Goal: Task Accomplishment & Management: Use online tool/utility

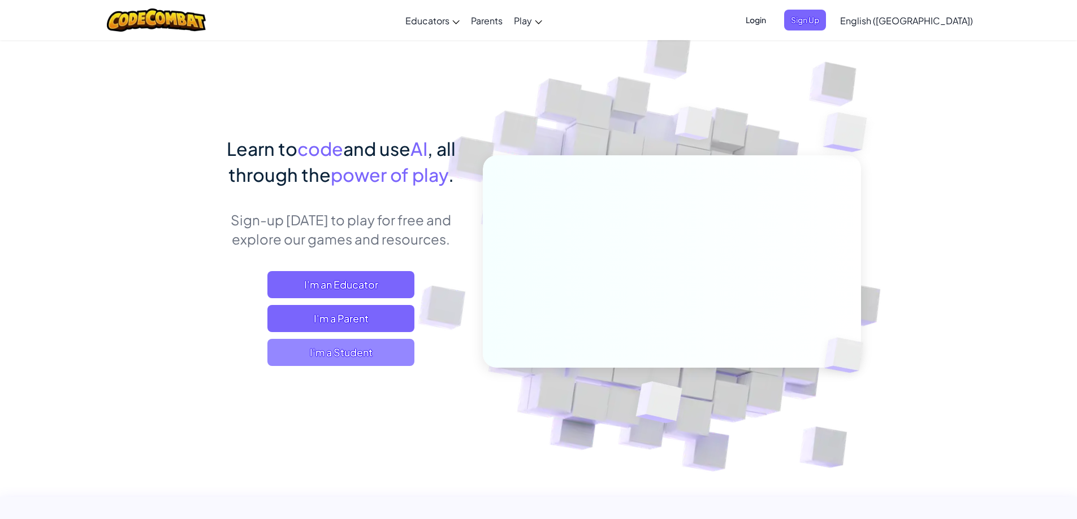
click at [386, 357] on span "I'm a Student" at bounding box center [340, 352] width 147 height 27
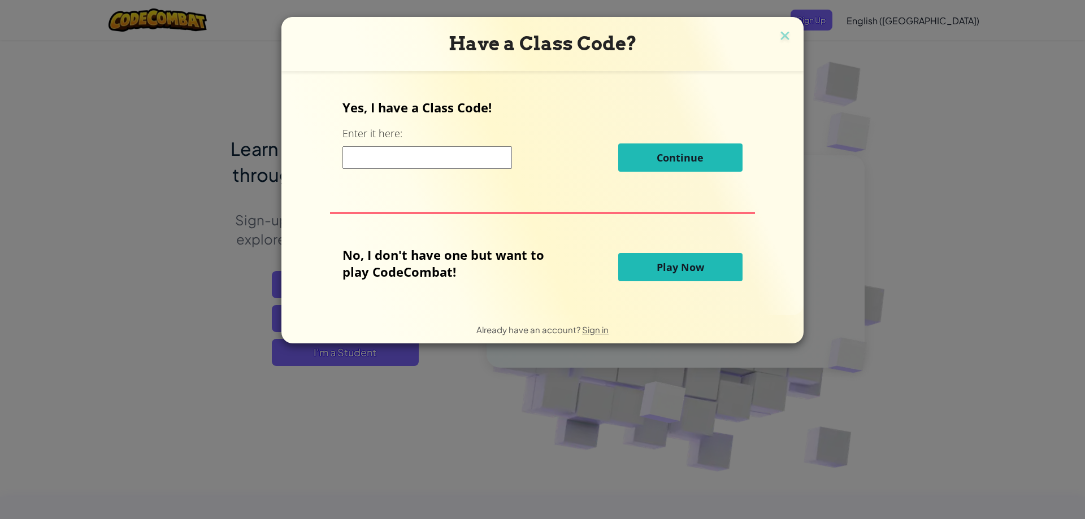
click at [382, 161] on input at bounding box center [428, 157] width 170 height 23
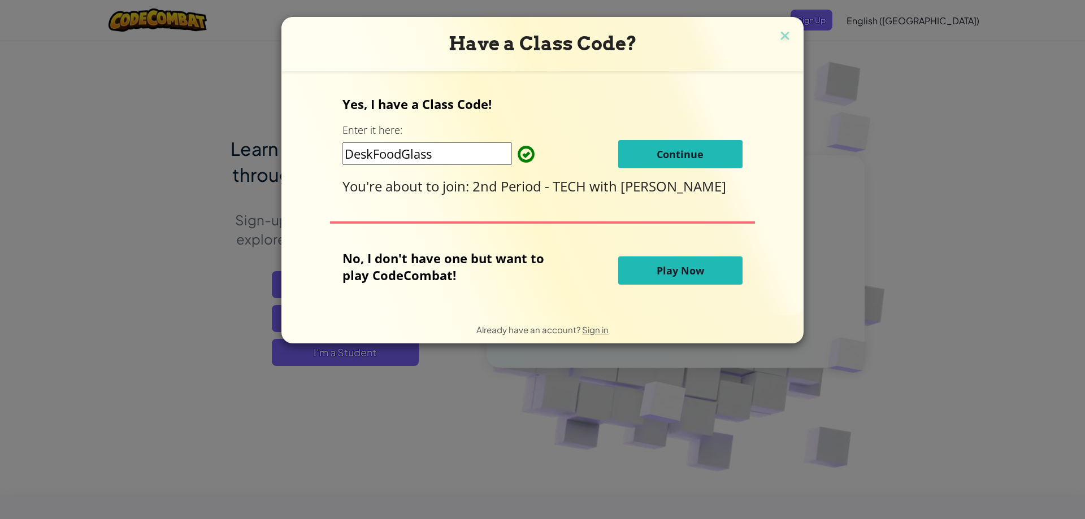
type input "DeskFoodGlass"
click at [670, 159] on span "Continue" at bounding box center [680, 155] width 47 height 14
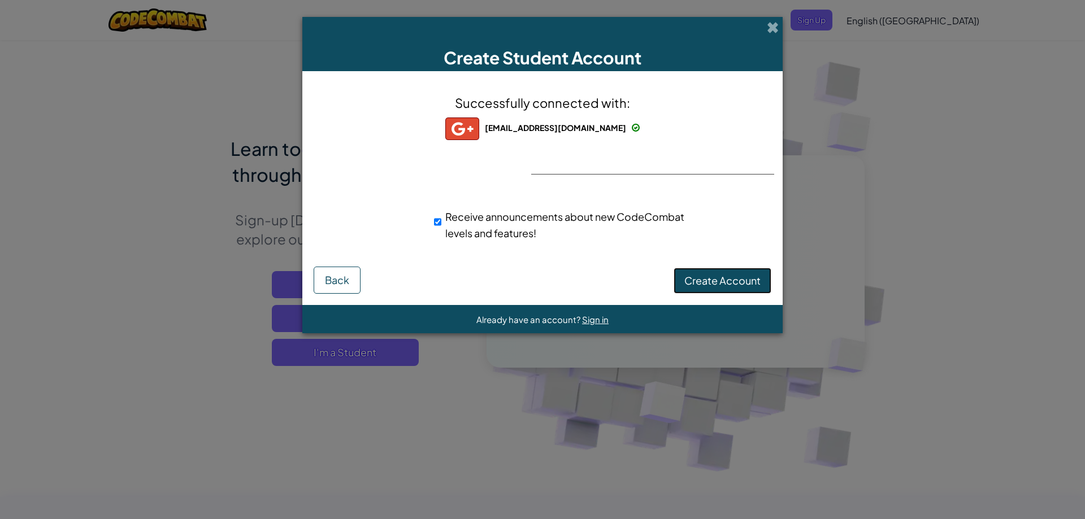
click at [743, 273] on button "Create Account" at bounding box center [723, 281] width 98 height 26
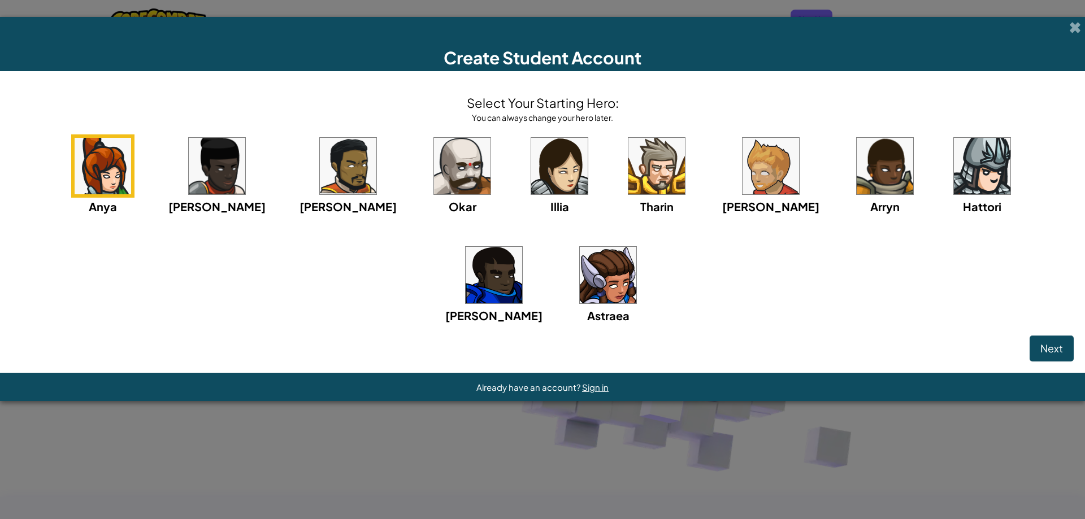
click at [1068, 358] on button "Next" at bounding box center [1052, 349] width 44 height 26
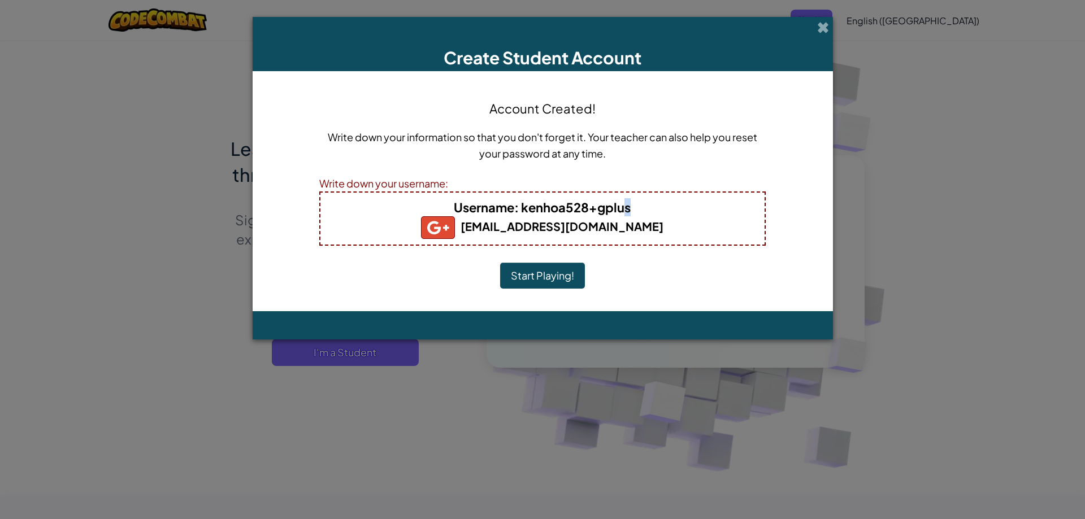
drag, startPoint x: 627, startPoint y: 211, endPoint x: 449, endPoint y: 225, distance: 178.6
click at [449, 225] on div "Username : kenhoa528+gplus kenhoa528@ouesd.k12.ca.us" at bounding box center [542, 219] width 447 height 54
click at [447, 210] on h4 "Username : kenhoa528+gplus" at bounding box center [543, 207] width 422 height 18
drag, startPoint x: 457, startPoint y: 207, endPoint x: 426, endPoint y: 208, distance: 31.1
click at [426, 208] on h4 "Username : kenhoa528+gplus" at bounding box center [543, 207] width 422 height 18
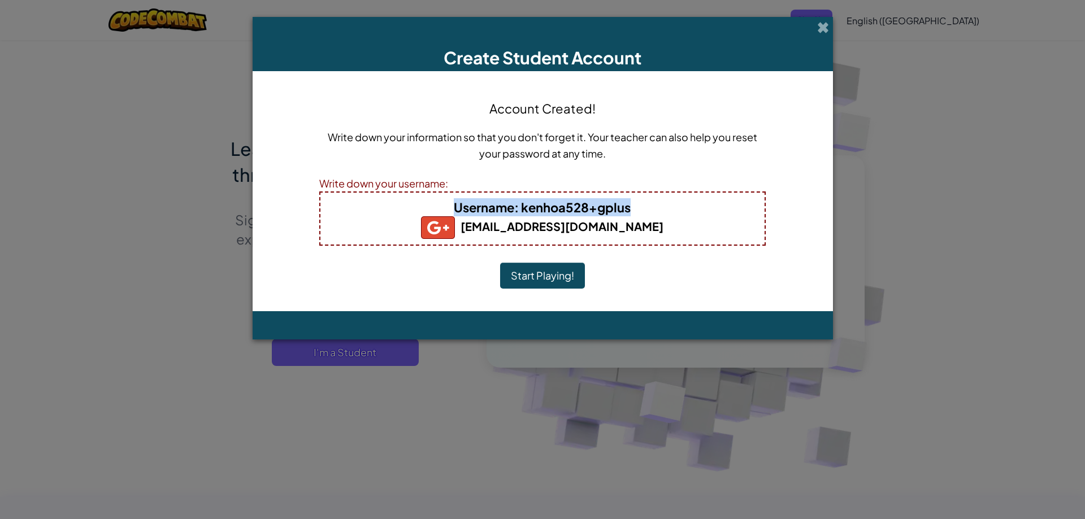
drag, startPoint x: 630, startPoint y: 209, endPoint x: 440, endPoint y: 220, distance: 190.3
click at [456, 213] on b "Username : kenhoa528+gplus" at bounding box center [542, 208] width 177 height 16
copy b "Username : kenhoa528+gplus"
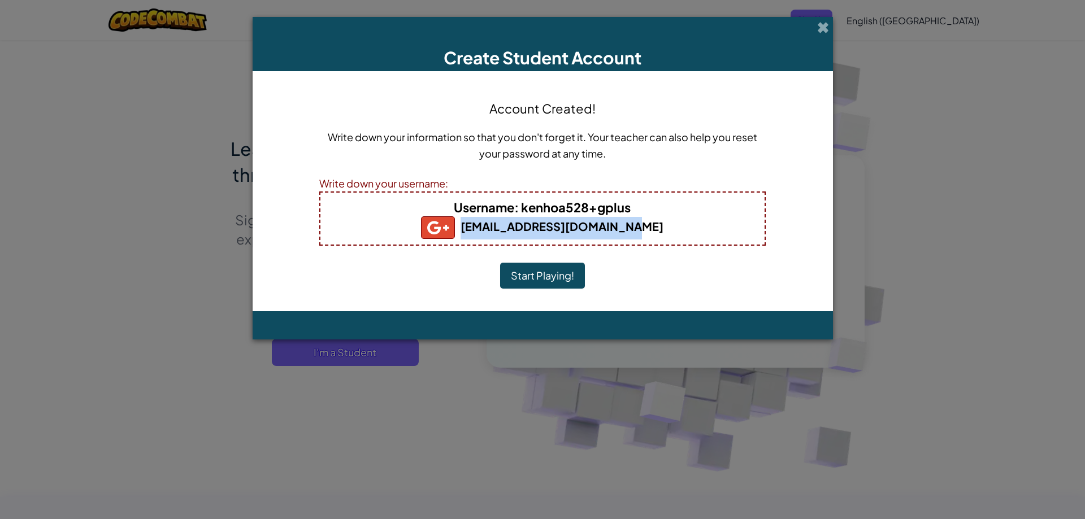
drag, startPoint x: 482, startPoint y: 222, endPoint x: 642, endPoint y: 252, distance: 162.8
click at [642, 252] on div "Account Created! Write down your information so that you don't forget it. Your …" at bounding box center [542, 192] width 447 height 218
copy b "kenhoa528@ouesd.k12.ca.us"
click at [526, 265] on button "Start Playing!" at bounding box center [542, 276] width 85 height 26
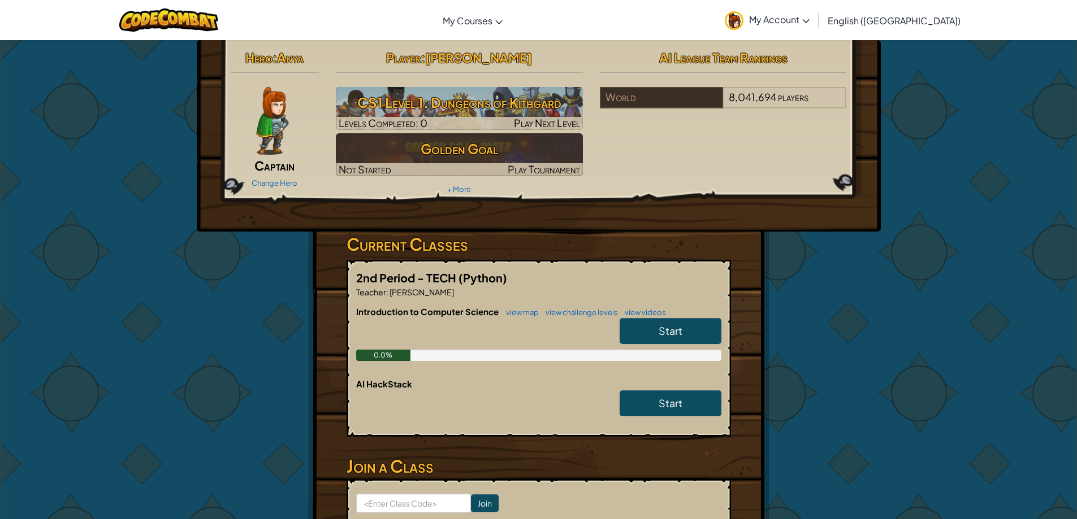
click at [685, 331] on link "Start" at bounding box center [671, 331] width 102 height 26
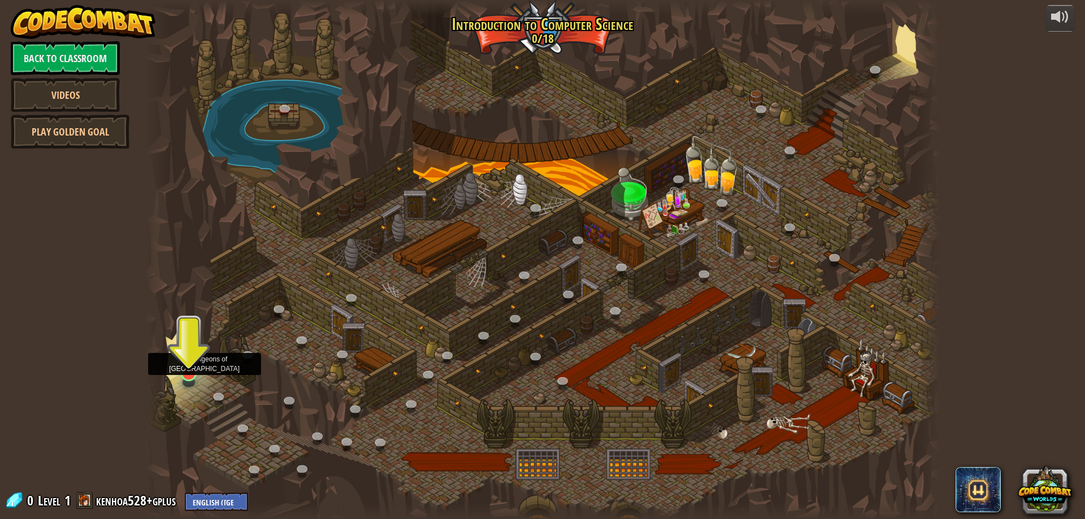
click at [187, 367] on img at bounding box center [188, 350] width 21 height 49
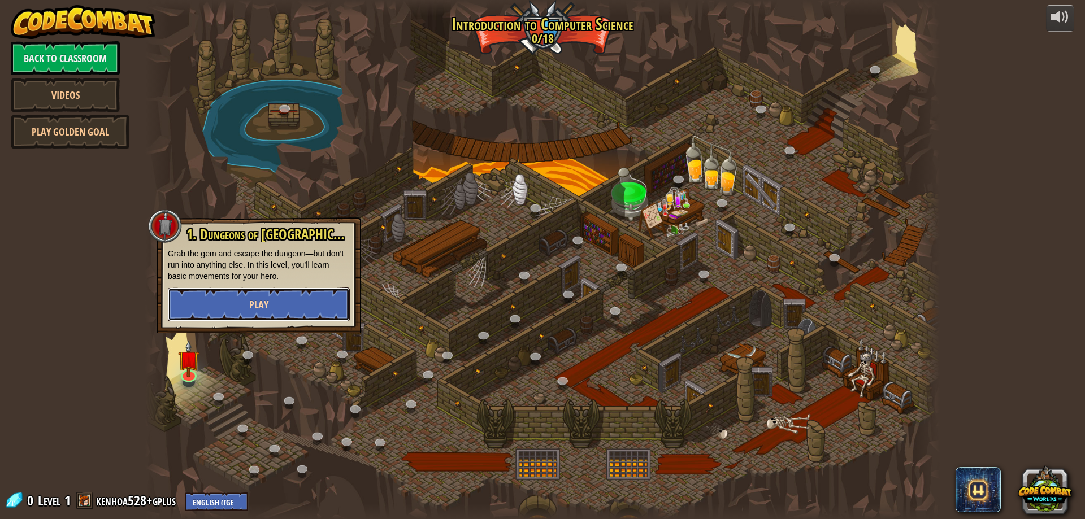
click at [262, 304] on span "Play" at bounding box center [258, 305] width 19 height 14
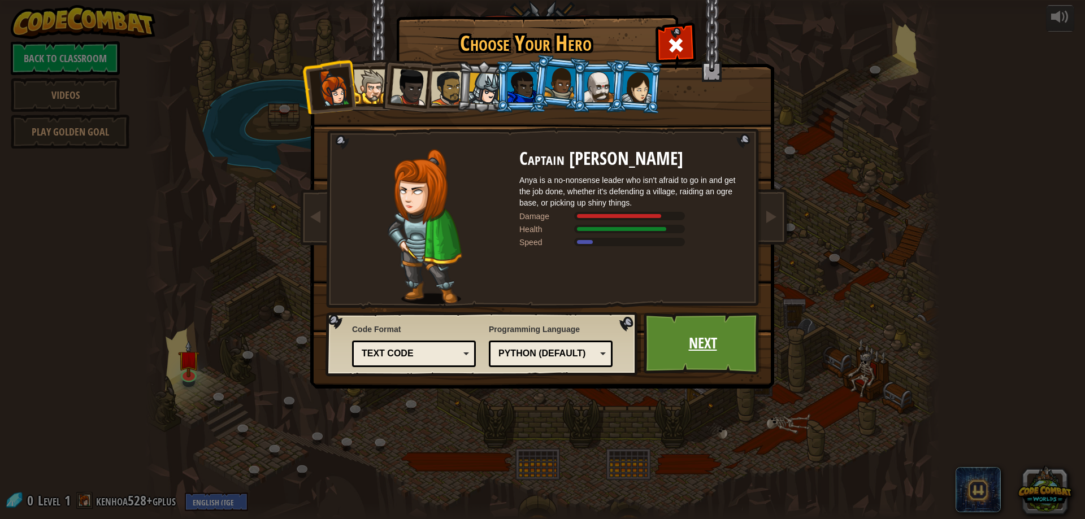
click at [702, 351] on link "Next" at bounding box center [703, 344] width 118 height 62
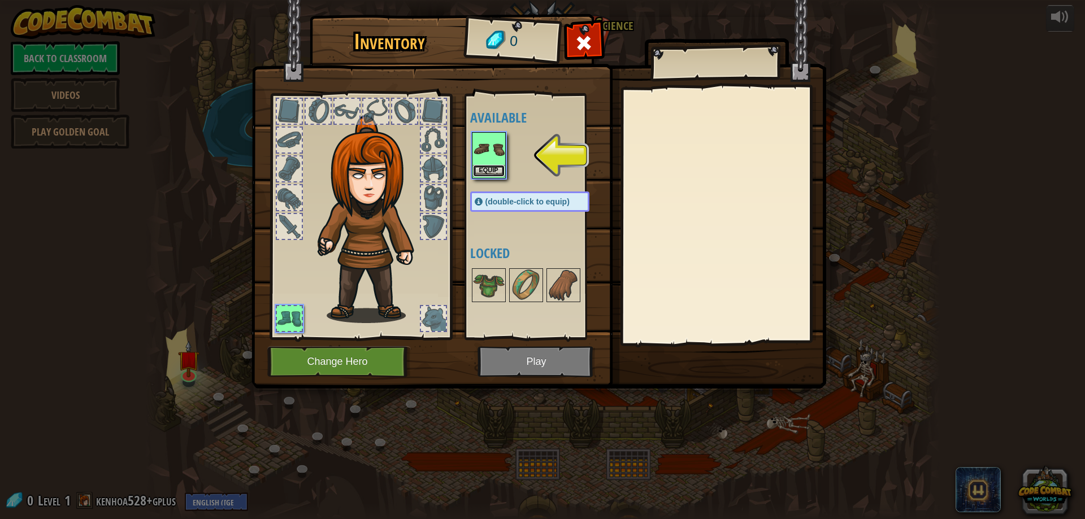
click at [503, 174] on button "Equip" at bounding box center [489, 171] width 32 height 12
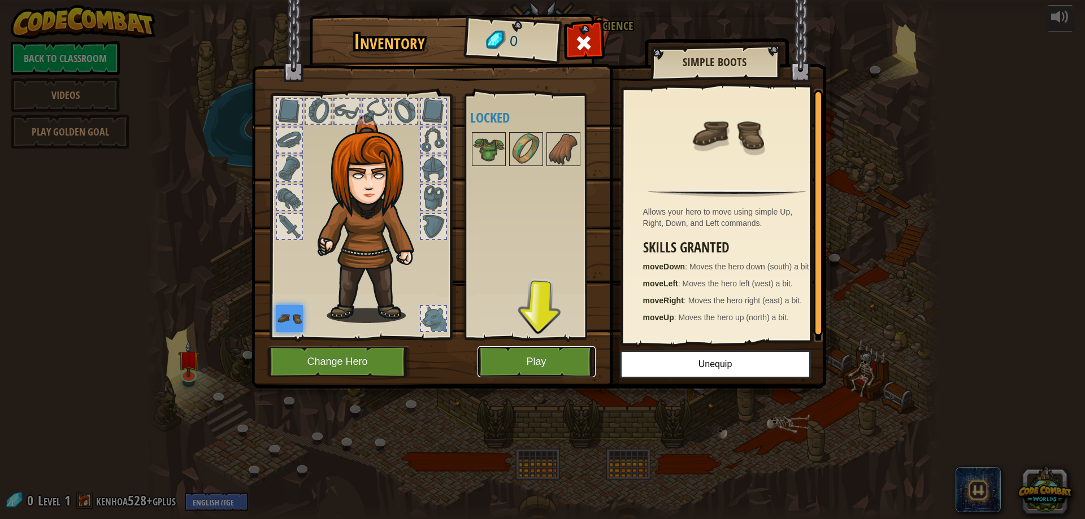
click at [524, 363] on button "Play" at bounding box center [537, 362] width 118 height 31
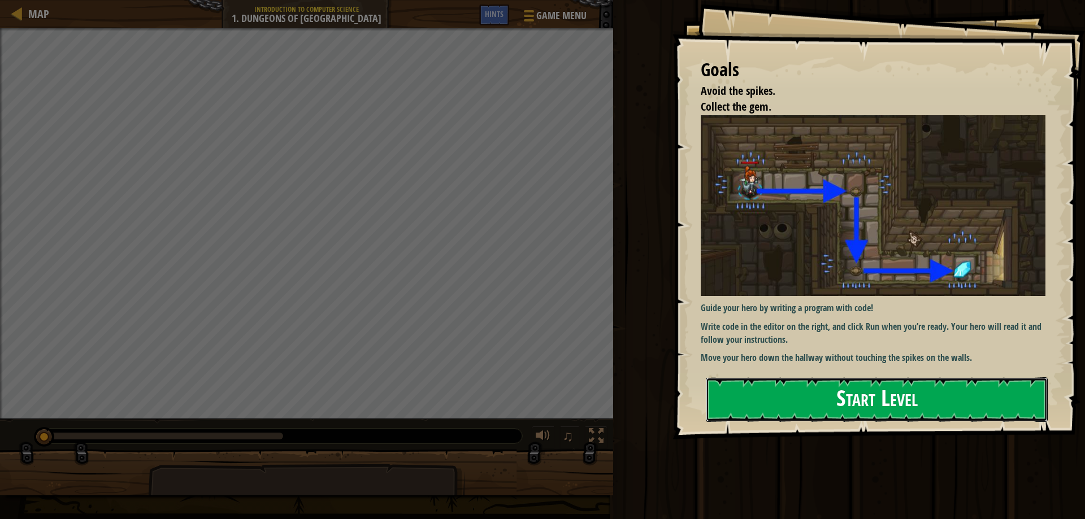
click at [869, 399] on button "Start Level" at bounding box center [877, 400] width 342 height 45
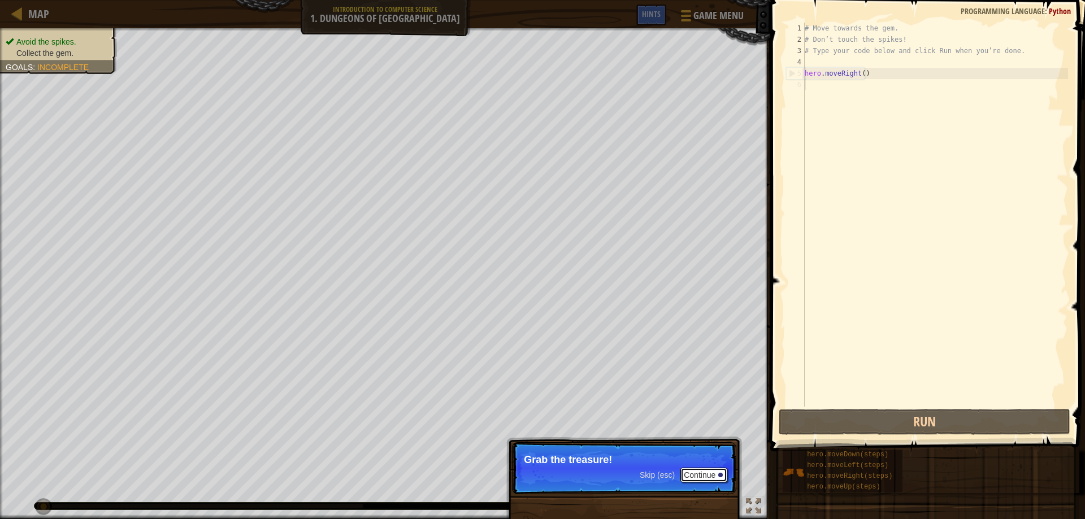
click at [705, 472] on button "Continue" at bounding box center [704, 475] width 47 height 15
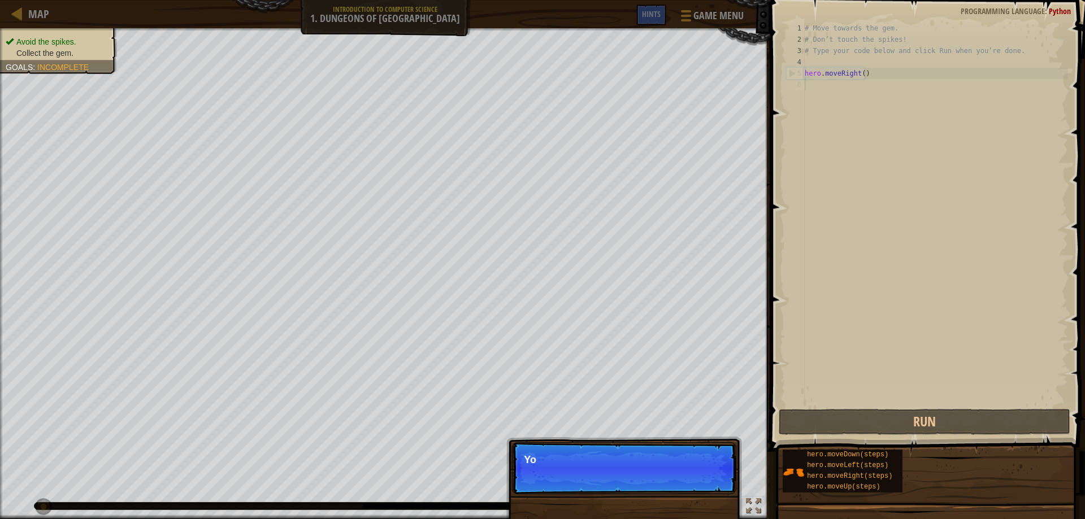
scroll to position [5, 0]
click at [698, 475] on button "Continue" at bounding box center [704, 475] width 47 height 15
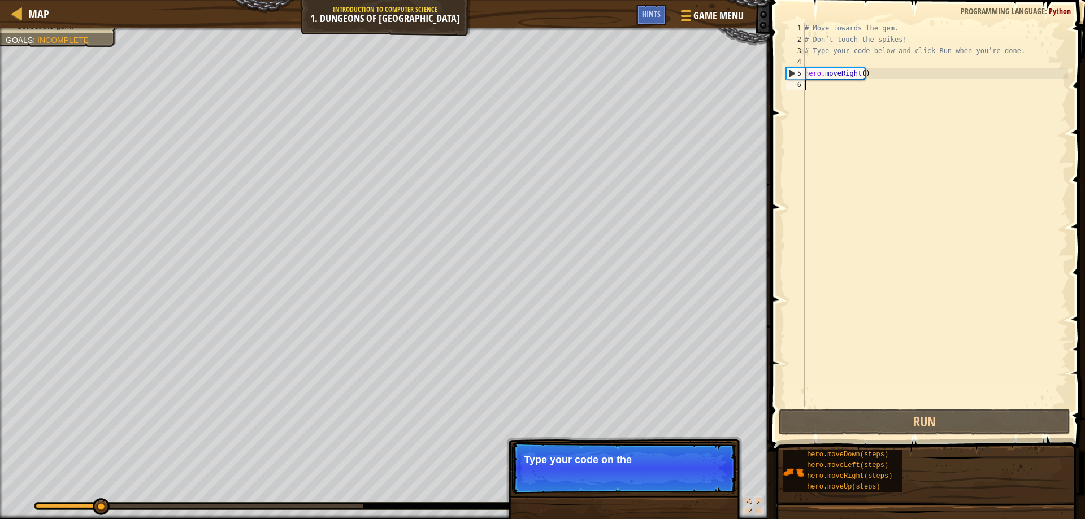
click at [698, 477] on p "Skip (esc) Continue Type your code on the" at bounding box center [624, 469] width 224 height 52
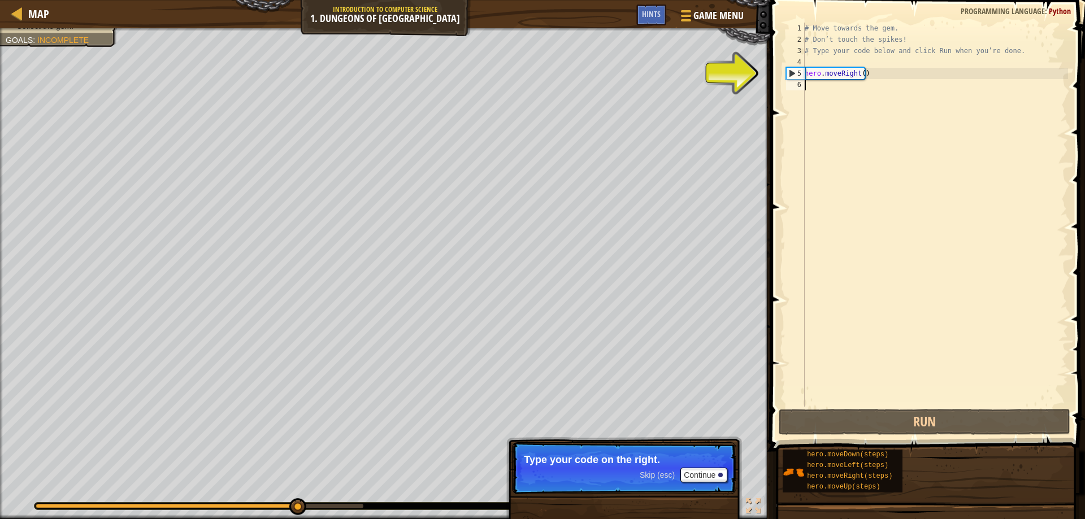
type textarea "h"
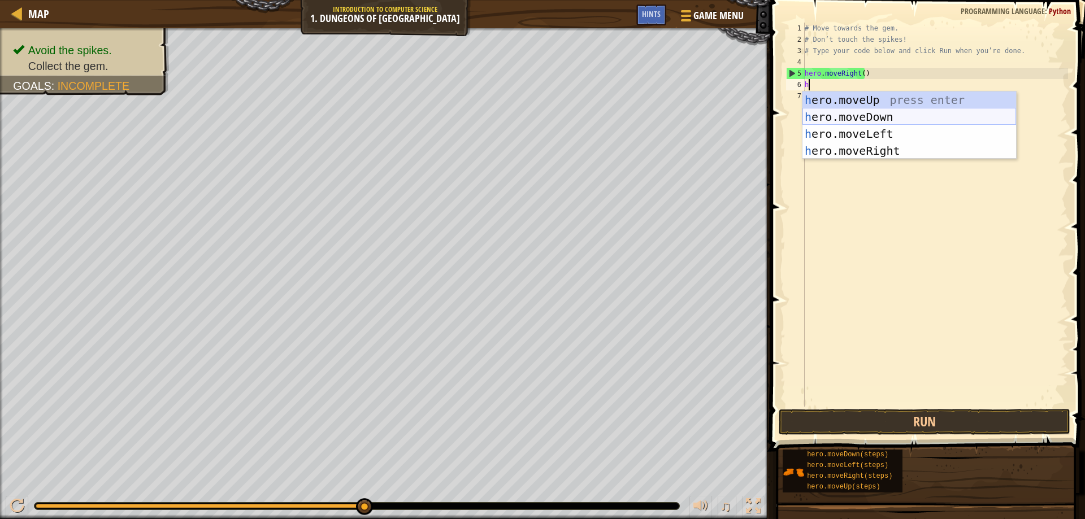
click at [872, 114] on div "h ero.moveUp press enter h ero.moveDown press enter h ero.moveLeft press enter …" at bounding box center [910, 143] width 214 height 102
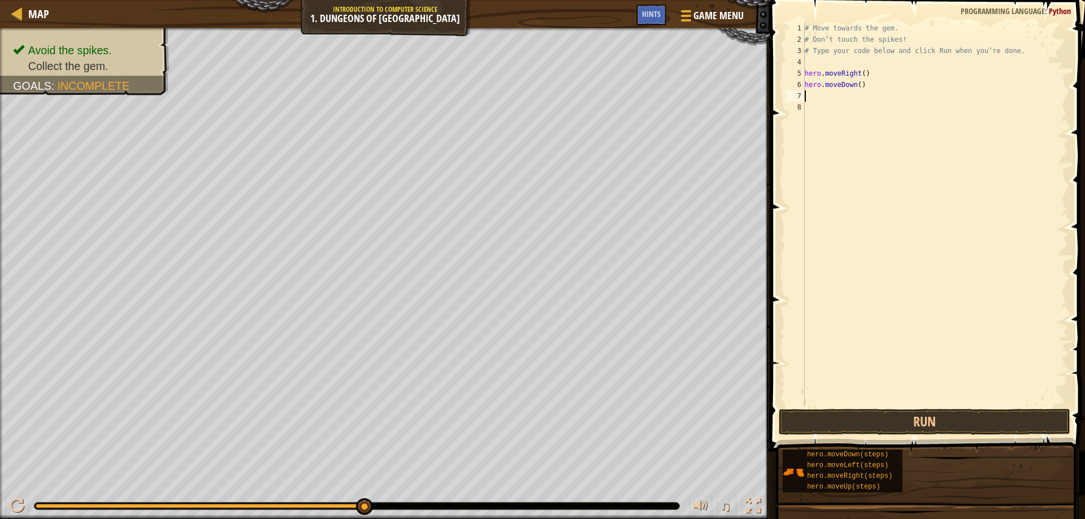
type textarea "h"
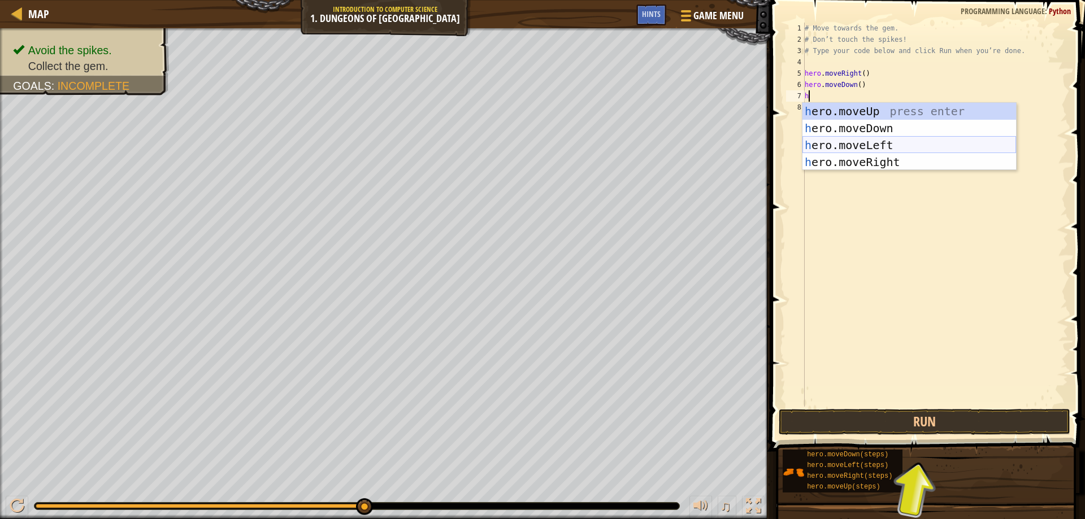
click at [882, 153] on div "h ero.moveUp press enter h ero.moveDown press enter h ero.moveLeft press enter …" at bounding box center [910, 154] width 214 height 102
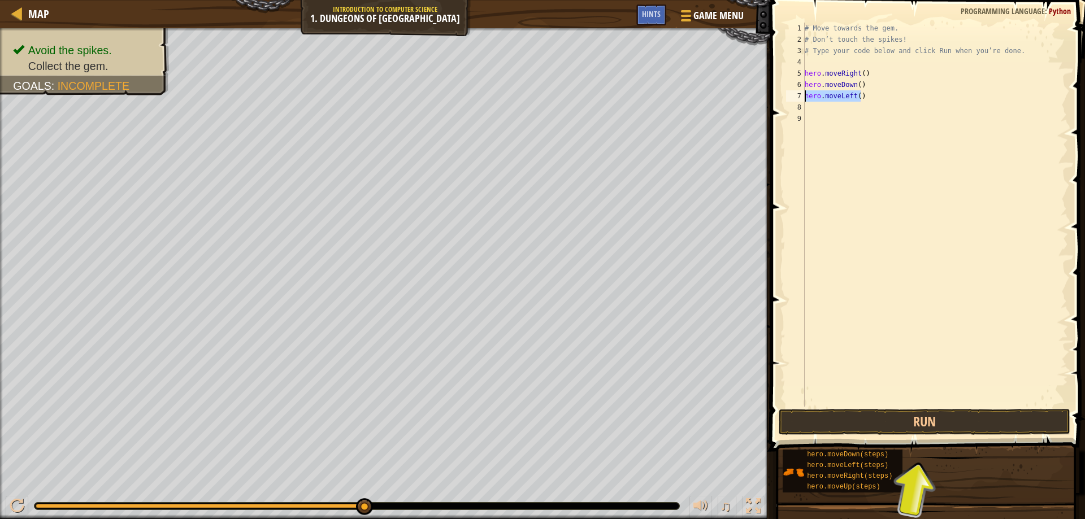
drag, startPoint x: 860, startPoint y: 98, endPoint x: 801, endPoint y: 99, distance: 58.8
click at [801, 99] on div "1 2 3 4 5 6 7 8 9 # Move towards the gem. # Don’t touch the spikes! # Type your…" at bounding box center [926, 215] width 284 height 384
type textarea "hero.moveLeft()"
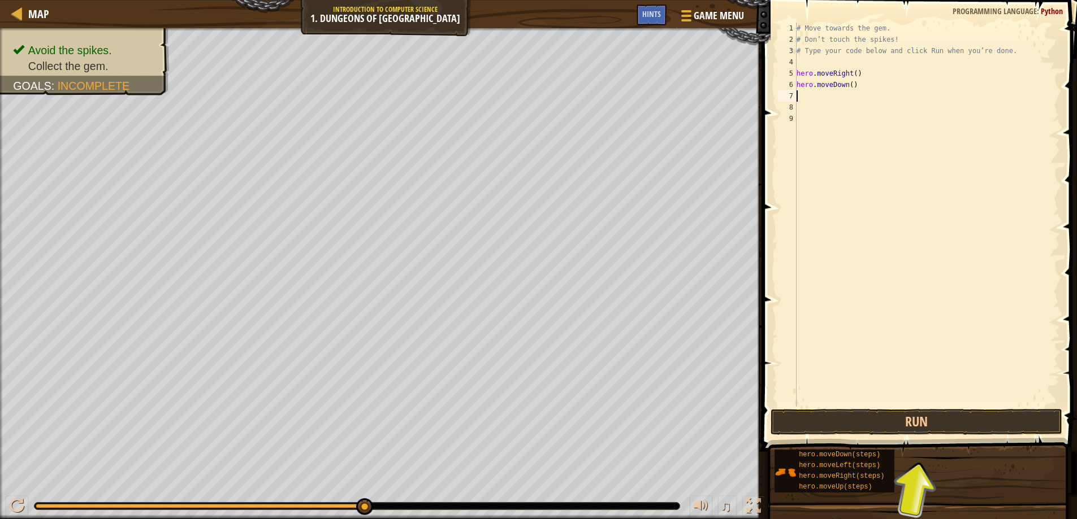
type textarea "h"
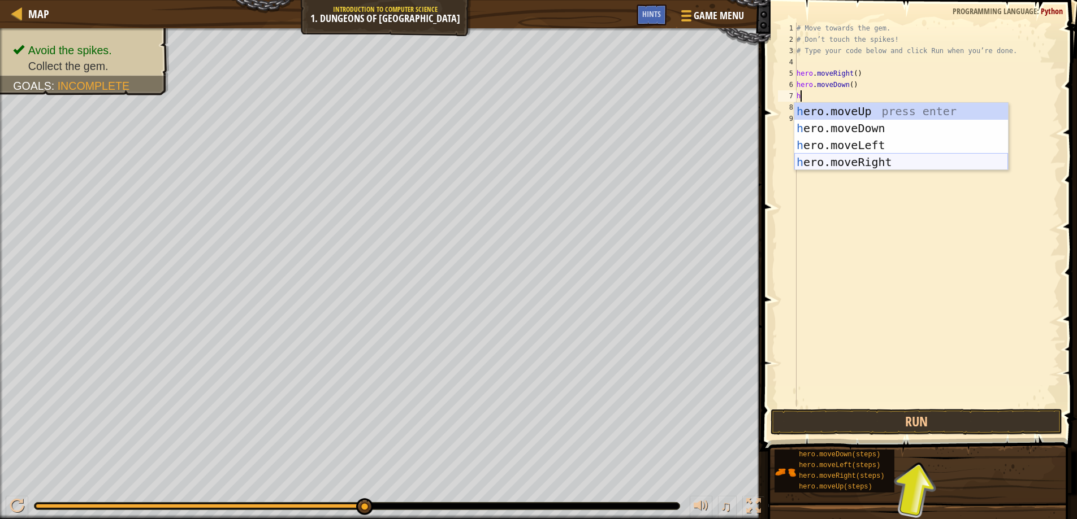
click at [861, 157] on div "h ero.moveUp press enter h ero.moveDown press enter h ero.moveLeft press enter …" at bounding box center [901, 154] width 214 height 102
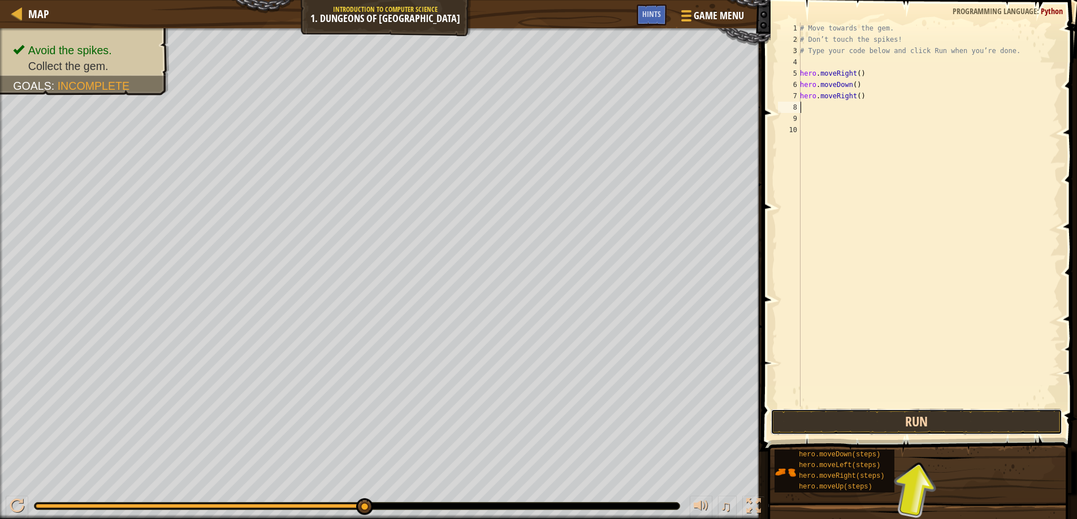
click at [874, 417] on button "Run" at bounding box center [916, 422] width 292 height 26
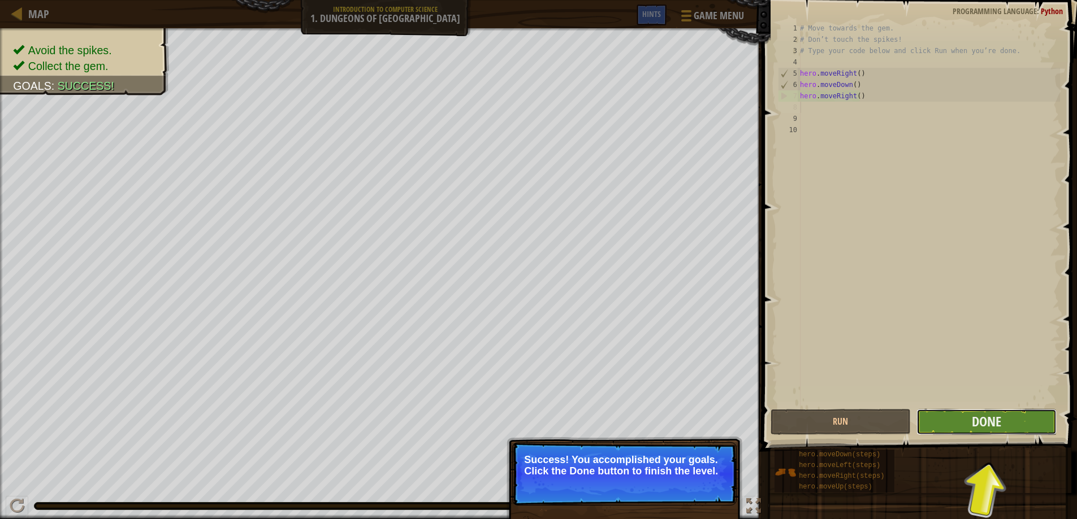
click at [1030, 414] on button "Done" at bounding box center [986, 422] width 140 height 26
